Goal: Check status

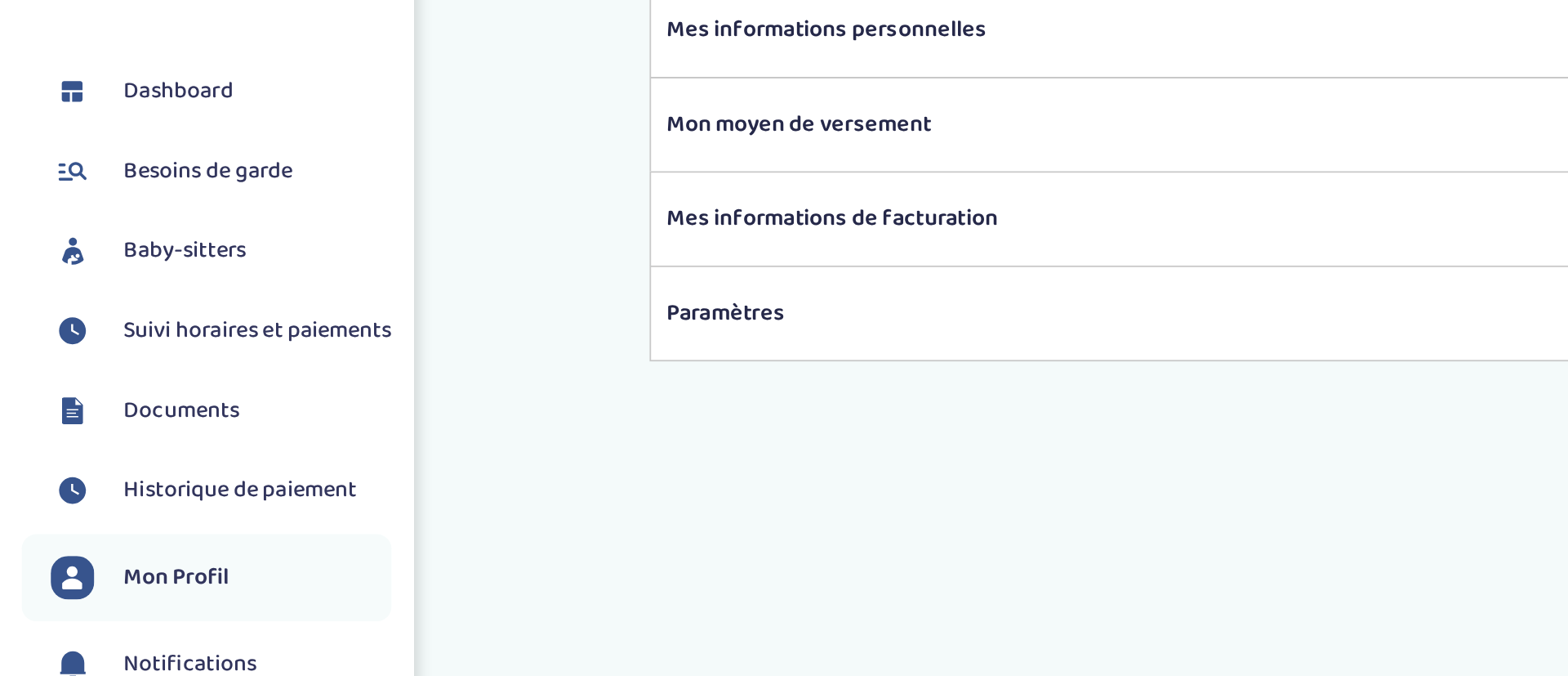
click at [137, 272] on span "Suivi horaires et paiements" at bounding box center [145, 262] width 151 height 20
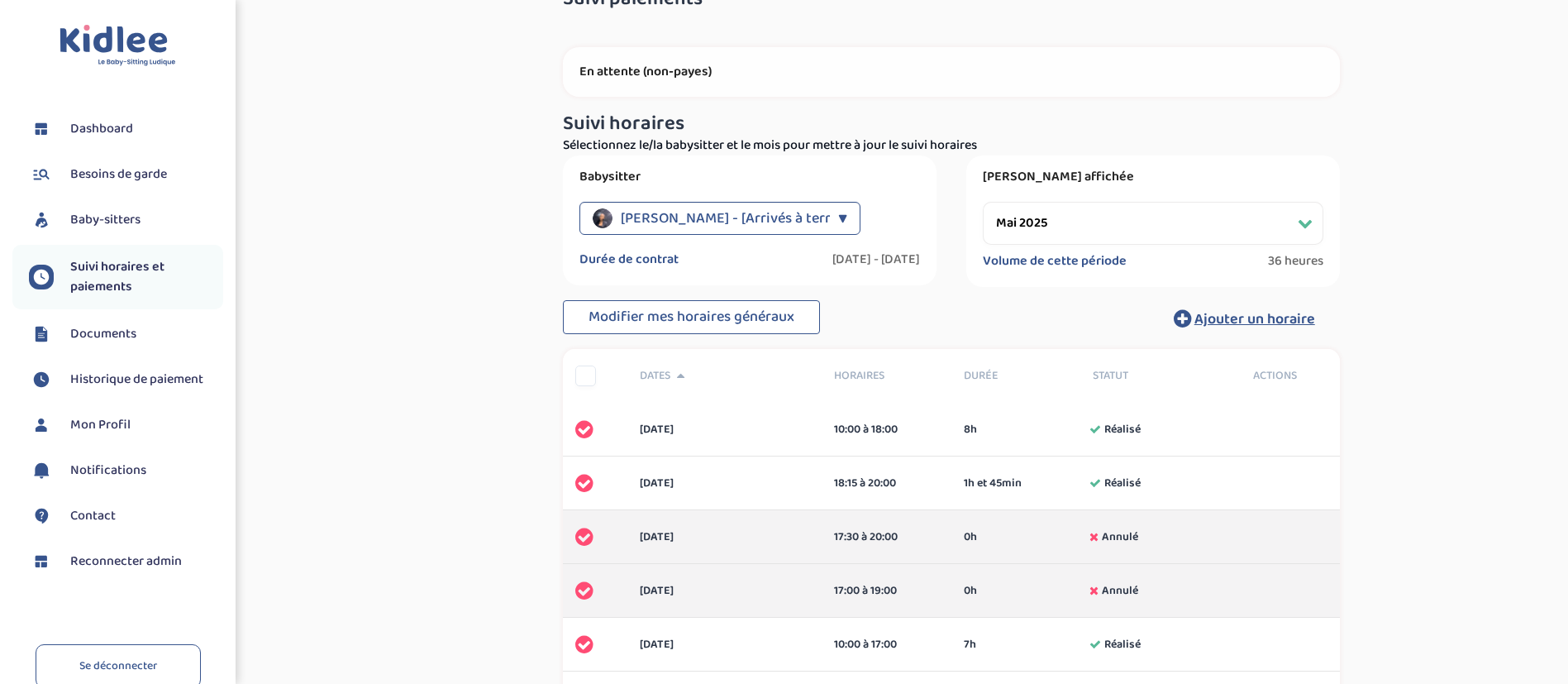
scroll to position [47, 0]
click at [700, 228] on span "Guede Deborah - [Arrivés à terme]" at bounding box center [735, 219] width 229 height 33
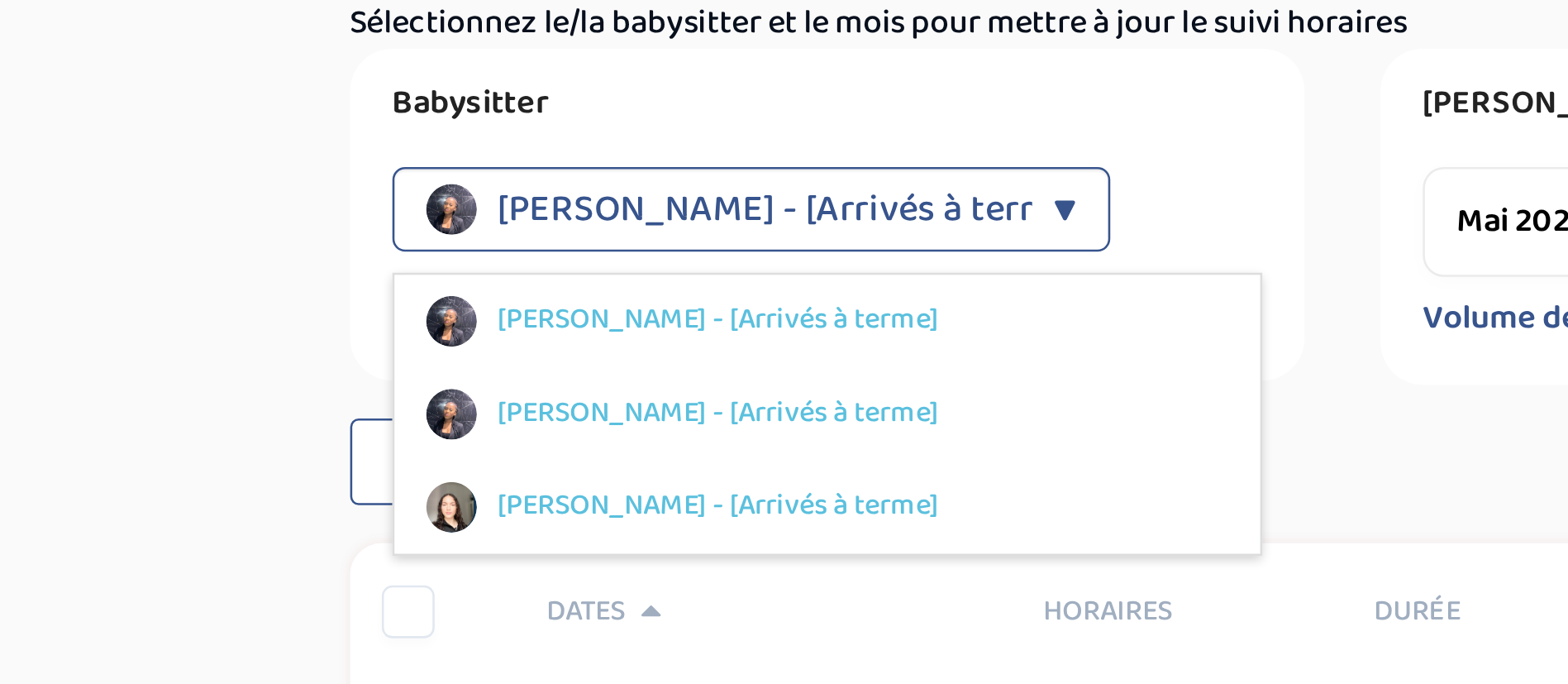
click at [521, 255] on div "Suivi paiements aV476FiNbphwecz9zyHGCI86UkwfNxw004CPVrSW En attente (non-payes)…" at bounding box center [950, 675] width 1209 height 1395
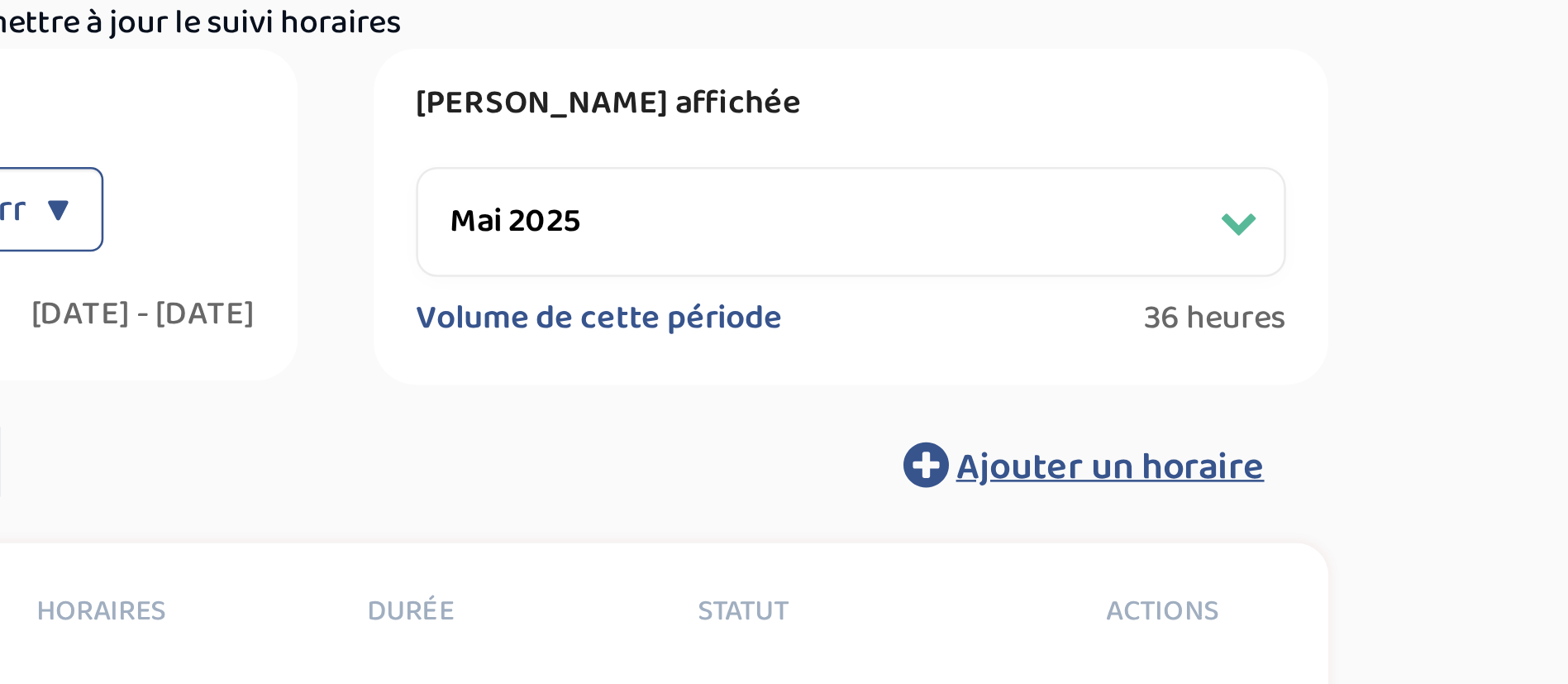
click at [1126, 229] on select "Filtrer par mois mai 2025 juin 2025 juillet 2025" at bounding box center [1153, 224] width 340 height 43
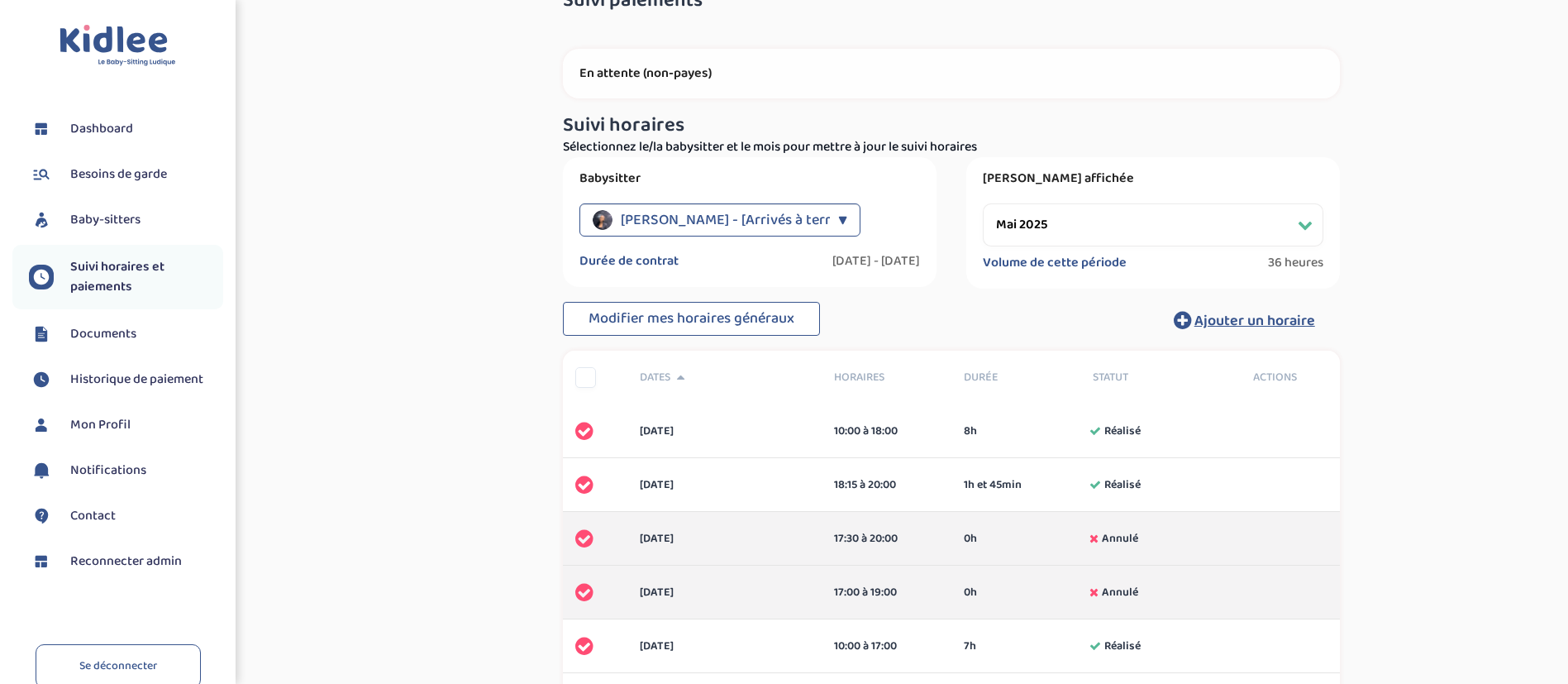
click at [1014, 188] on div "Période affichée Filtrer par mois mai 2025 juin 2025 juillet 2025 Volume de cet…" at bounding box center [1153, 223] width 374 height 131
click at [1024, 223] on select "Filtrer par mois mai 2025 juin 2025 juillet 2025" at bounding box center [1153, 224] width 340 height 43
click at [983, 203] on select "Filtrer par mois mai 2025 juin 2025 juillet 2025" at bounding box center [1153, 224] width 340 height 43
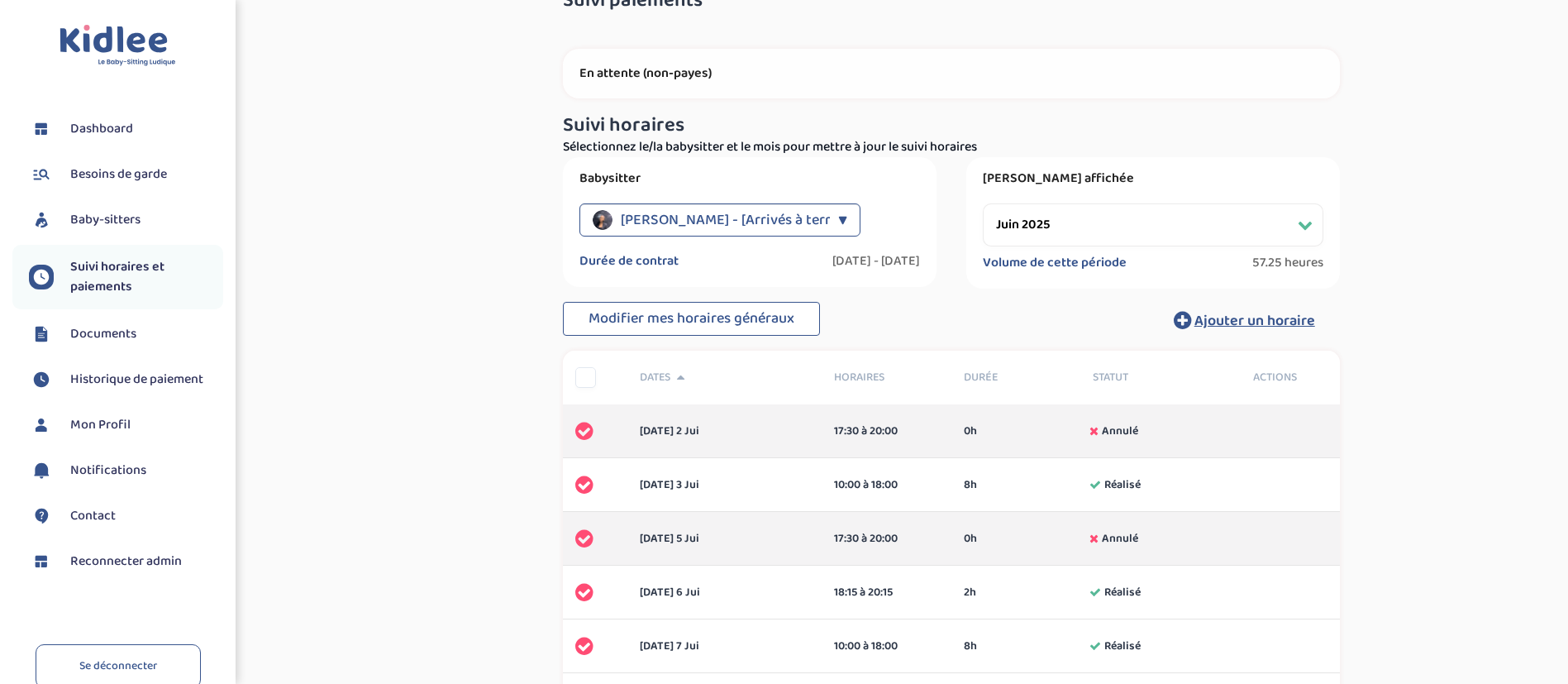
click at [1060, 229] on select "Filtrer par mois mai 2025 juin 2025 juillet 2025" at bounding box center [1153, 224] width 340 height 43
select select "mai 2025"
click at [983, 203] on select "Filtrer par mois mai 2025 juin 2025 juillet 2025" at bounding box center [1153, 224] width 340 height 43
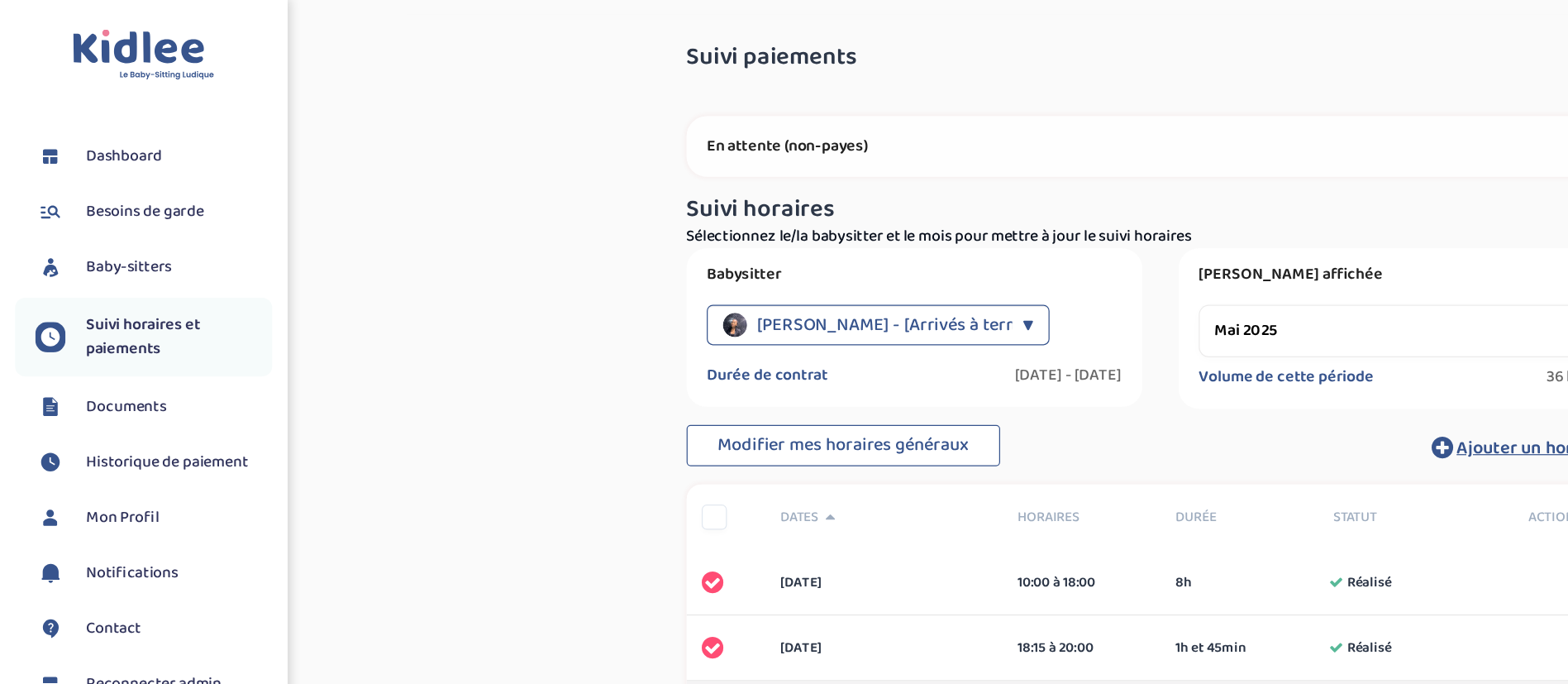
scroll to position [87, 0]
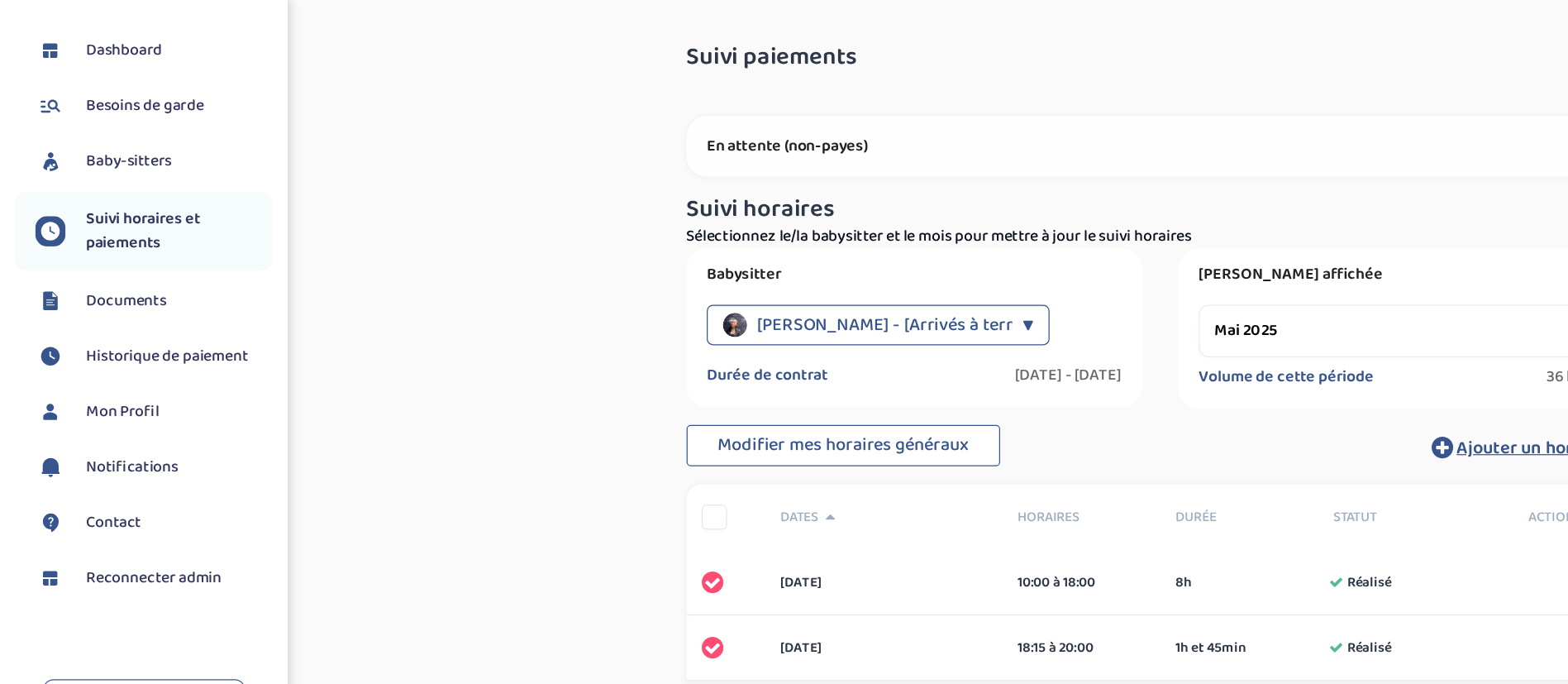
click at [122, 460] on li "Reconnecter admin" at bounding box center [118, 474] width 211 height 41
click at [130, 489] on li "Reconnecter admin" at bounding box center [118, 474] width 211 height 41
click at [134, 473] on span "Reconnecter admin" at bounding box center [126, 475] width 112 height 20
click at [127, 476] on span "Reconnecter admin" at bounding box center [126, 475] width 112 height 20
